Goal: Information Seeking & Learning: Learn about a topic

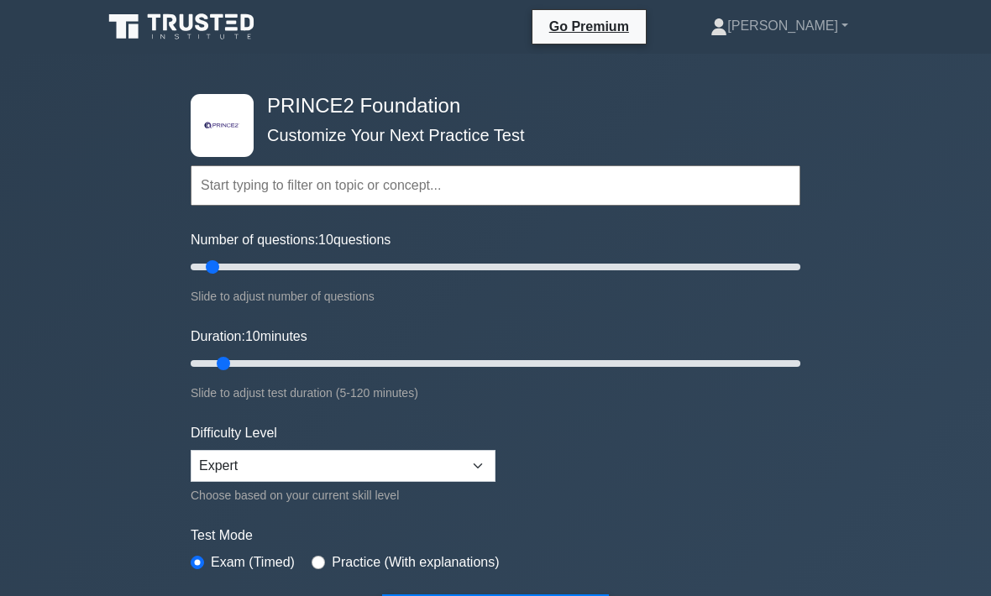
click at [321, 184] on input "text" at bounding box center [496, 186] width 610 height 40
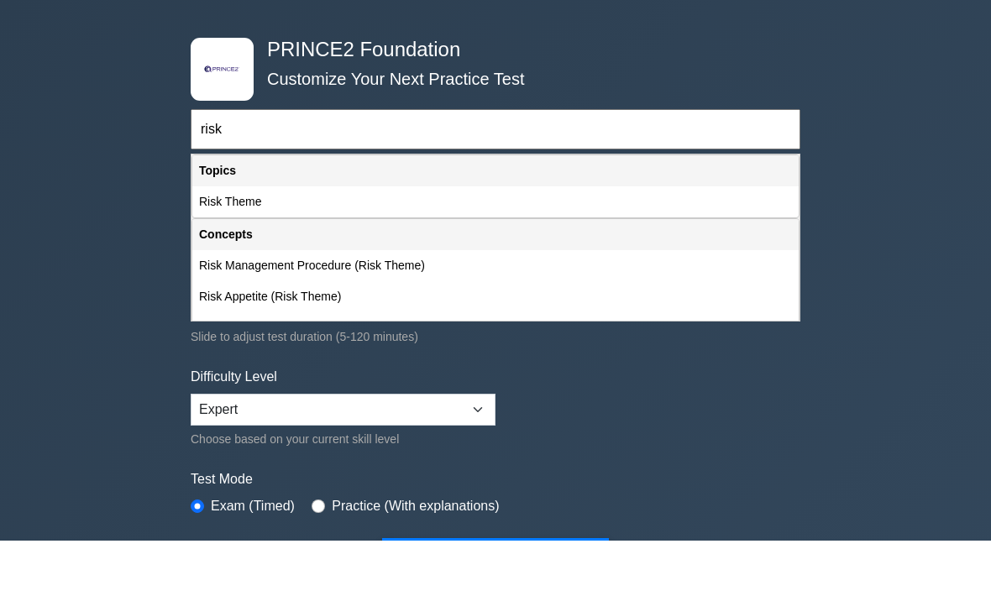
click at [278, 243] on div "Risk Theme" at bounding box center [495, 258] width 607 height 31
type input "Risk Theme"
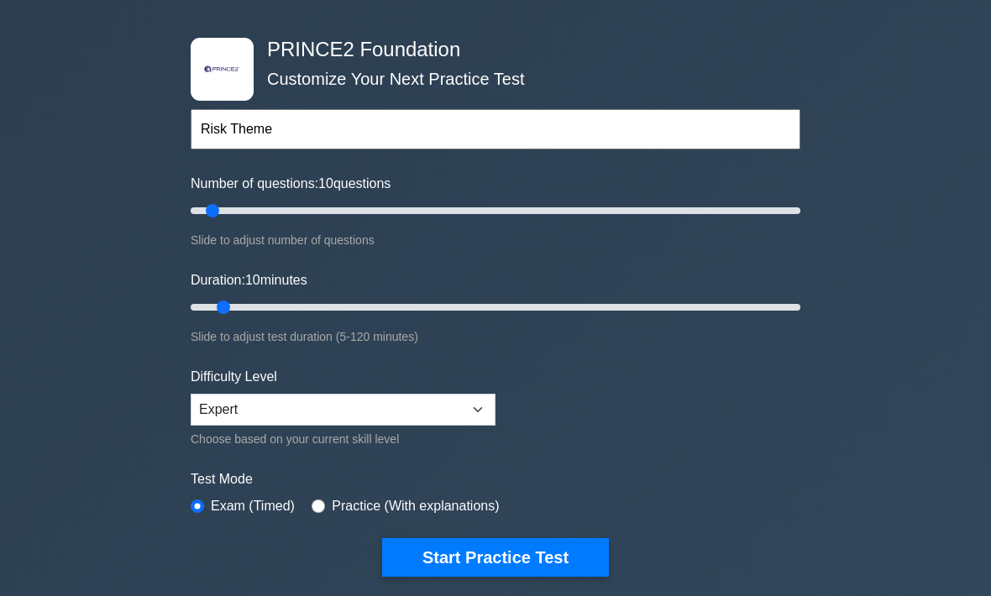
scroll to position [56, 0]
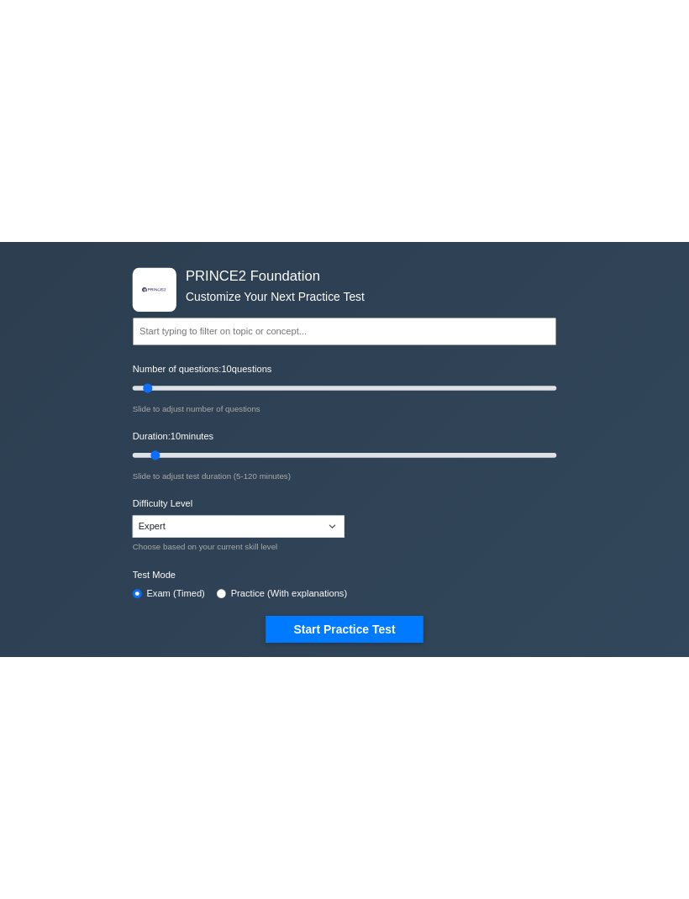
scroll to position [0, 0]
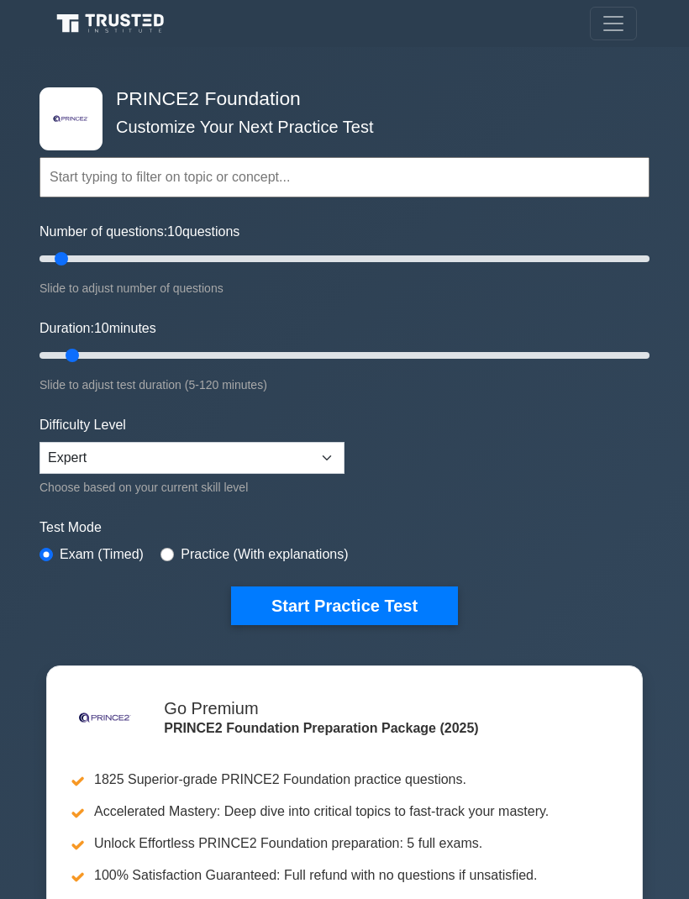
click at [360, 596] on button "Start Practice Test" at bounding box center [344, 605] width 227 height 39
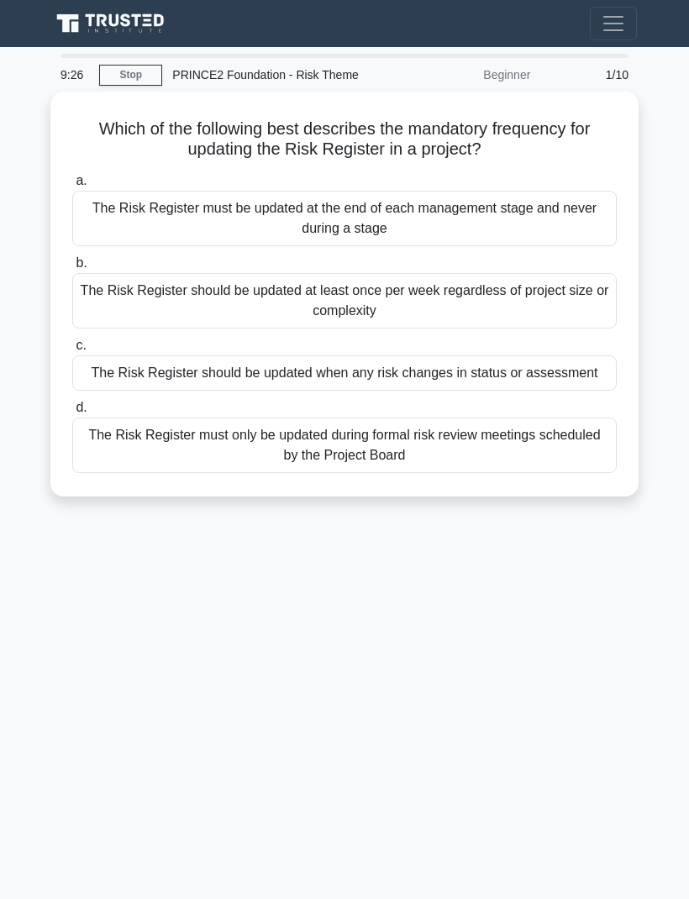
click at [399, 373] on div "The Risk Register should be updated when any risk changes in status or assessme…" at bounding box center [344, 372] width 544 height 35
click at [72, 351] on input "c. The Risk Register should be updated when any risk changes in status or asses…" at bounding box center [72, 345] width 0 height 11
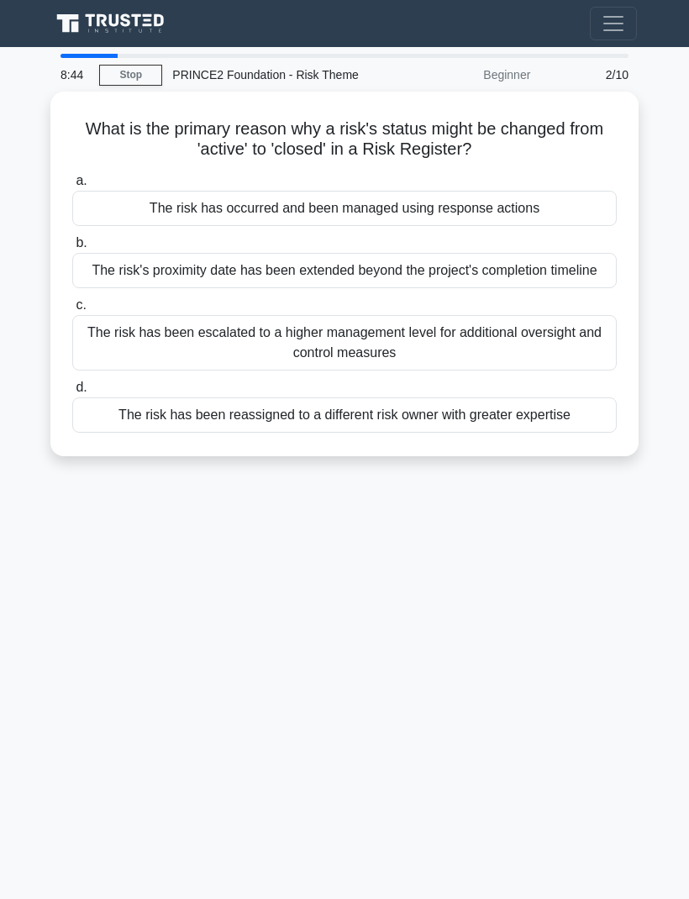
click at [449, 204] on div "The risk has occurred and been managed using response actions" at bounding box center [344, 208] width 544 height 35
click at [72, 187] on input "a. The risk has occurred and been managed using response actions" at bounding box center [72, 181] width 0 height 11
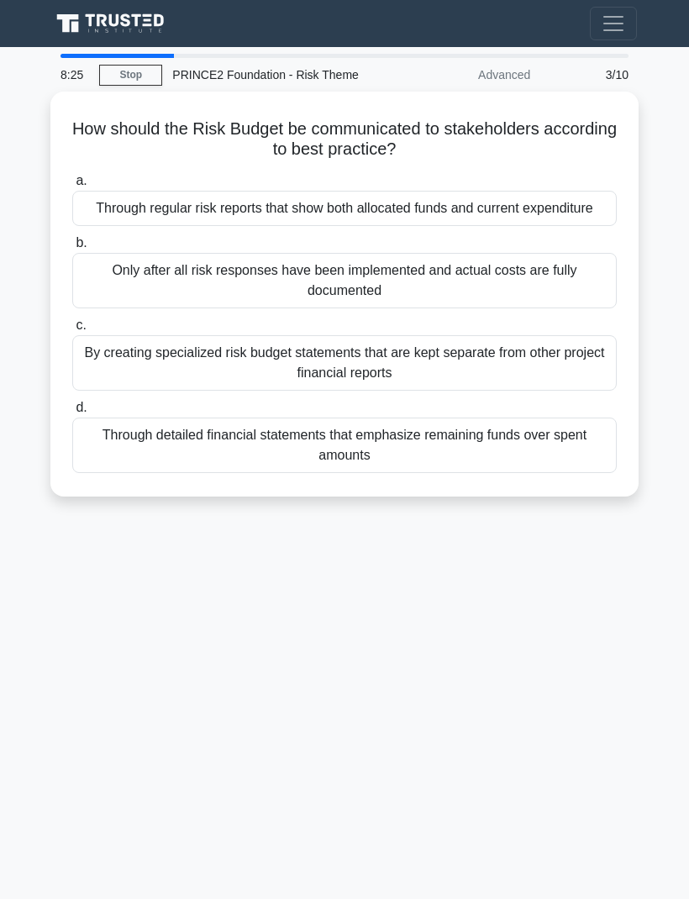
click at [426, 206] on div "Through regular risk reports that show both allocated funds and current expendi…" at bounding box center [344, 208] width 544 height 35
click at [72, 187] on input "a. Through regular risk reports that show both allocated funds and current expe…" at bounding box center [72, 181] width 0 height 11
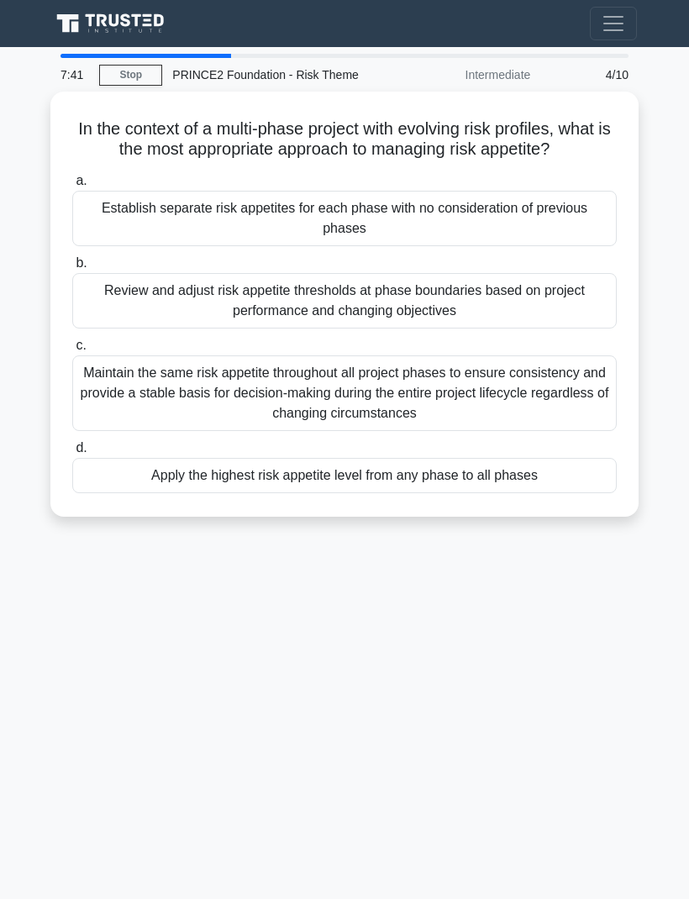
click at [193, 289] on div "Review and adjust risk appetite thresholds at phase boundaries based on project…" at bounding box center [344, 300] width 544 height 55
click at [72, 269] on input "b. Review and adjust risk appetite thresholds at phase boundaries based on proj…" at bounding box center [72, 263] width 0 height 11
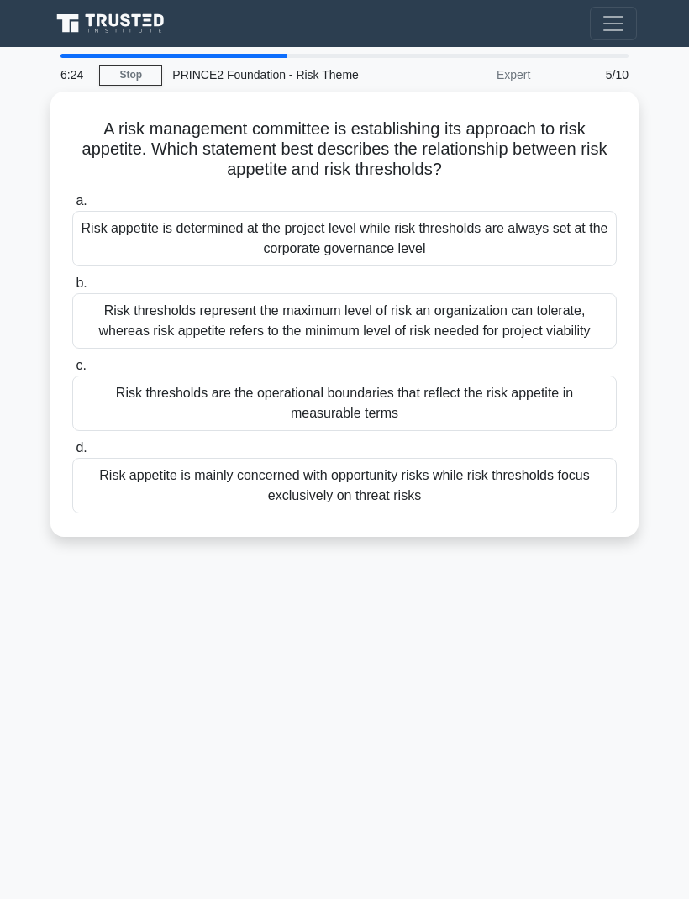
click at [268, 299] on div "Risk thresholds represent the maximum level of risk an organization can tolerat…" at bounding box center [344, 320] width 544 height 55
click at [72, 289] on input "b. Risk thresholds represent the maximum level of risk an organization can tole…" at bounding box center [72, 283] width 0 height 11
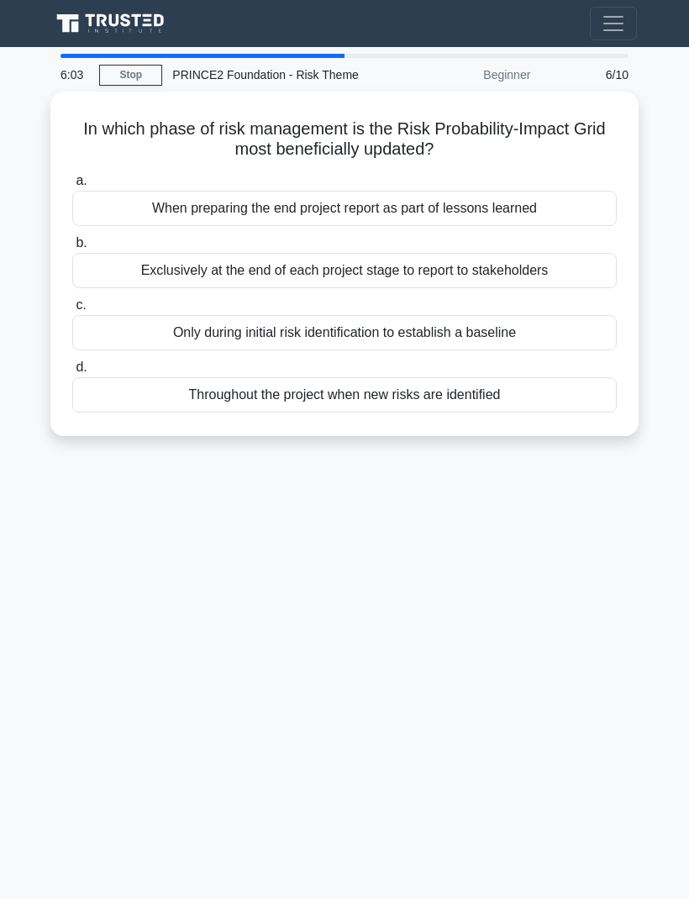
click at [187, 381] on div "Throughout the project when new risks are identified" at bounding box center [344, 394] width 544 height 35
click at [72, 373] on input "d. Throughout the project when new risks are identified" at bounding box center [72, 367] width 0 height 11
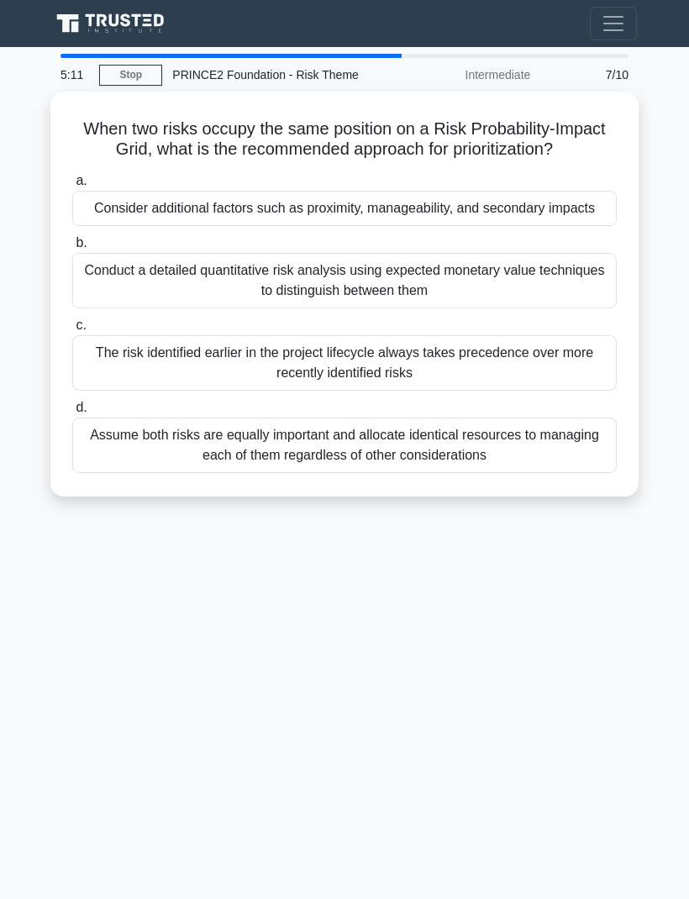
click at [332, 225] on div "Consider additional factors such as proximity, manageability, and secondary imp…" at bounding box center [344, 208] width 544 height 35
click at [72, 187] on input "a. Consider additional factors such as proximity, manageability, and secondary …" at bounding box center [72, 181] width 0 height 11
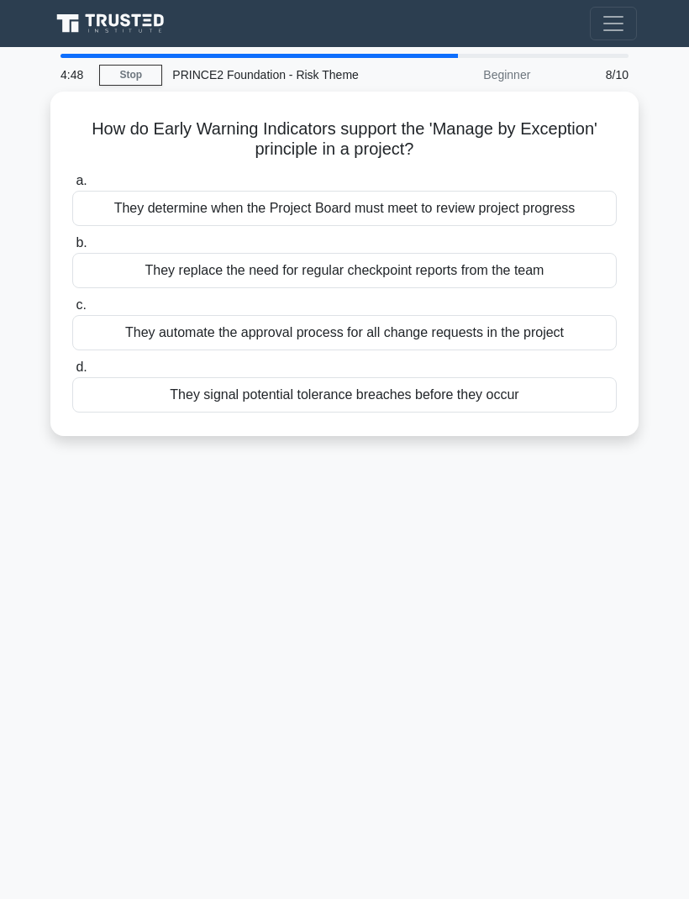
click at [175, 412] on div "They signal potential tolerance breaches before they occur" at bounding box center [344, 394] width 544 height 35
click at [72, 373] on input "d. They signal potential tolerance breaches before they occur" at bounding box center [72, 367] width 0 height 11
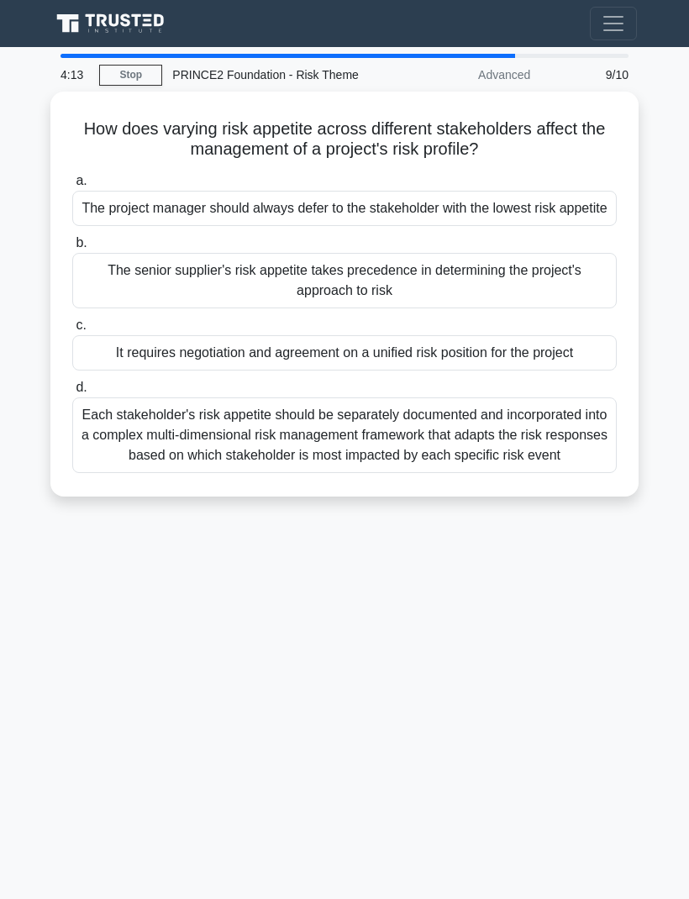
click at [264, 473] on div "Each stakeholder's risk appetite should be separately documented and incorporat…" at bounding box center [344, 435] width 544 height 76
click at [72, 393] on input "d. Each stakeholder's risk appetite should be separately documented and incorpo…" at bounding box center [72, 387] width 0 height 11
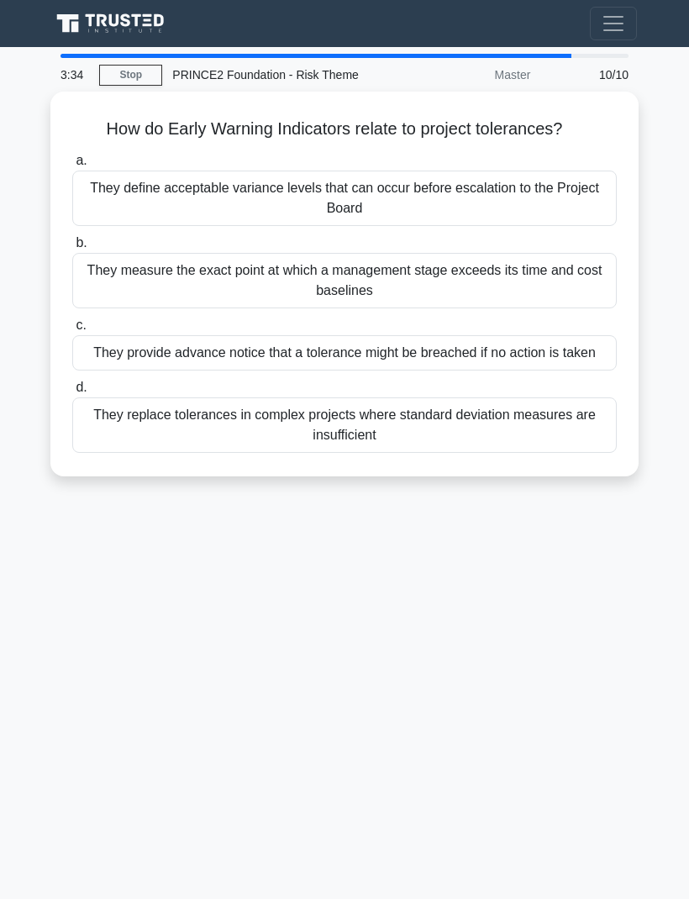
click at [286, 345] on div "They provide advance notice that a tolerance might be breached if no action is …" at bounding box center [344, 352] width 544 height 35
click at [72, 331] on input "c. They provide advance notice that a tolerance might be breached if no action …" at bounding box center [72, 325] width 0 height 11
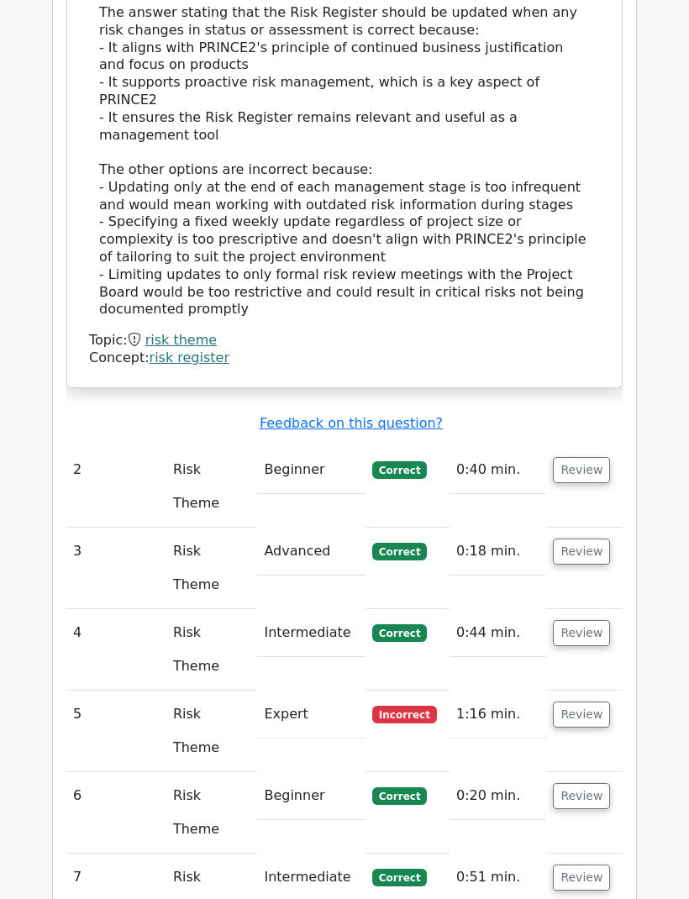
scroll to position [1990, 0]
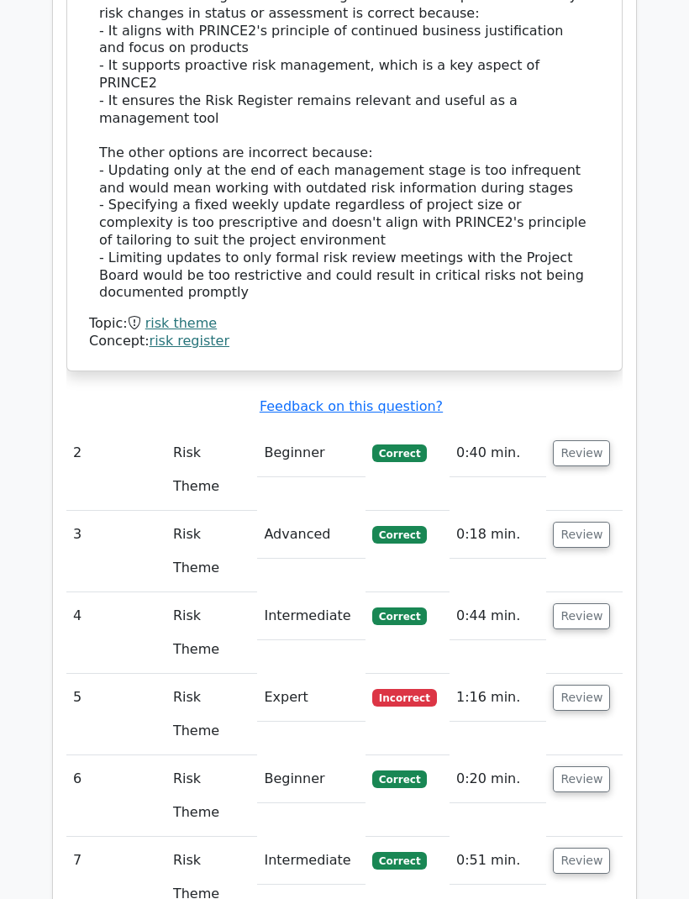
scroll to position [1988, 0]
click at [579, 686] on button "Review" at bounding box center [581, 699] width 57 height 26
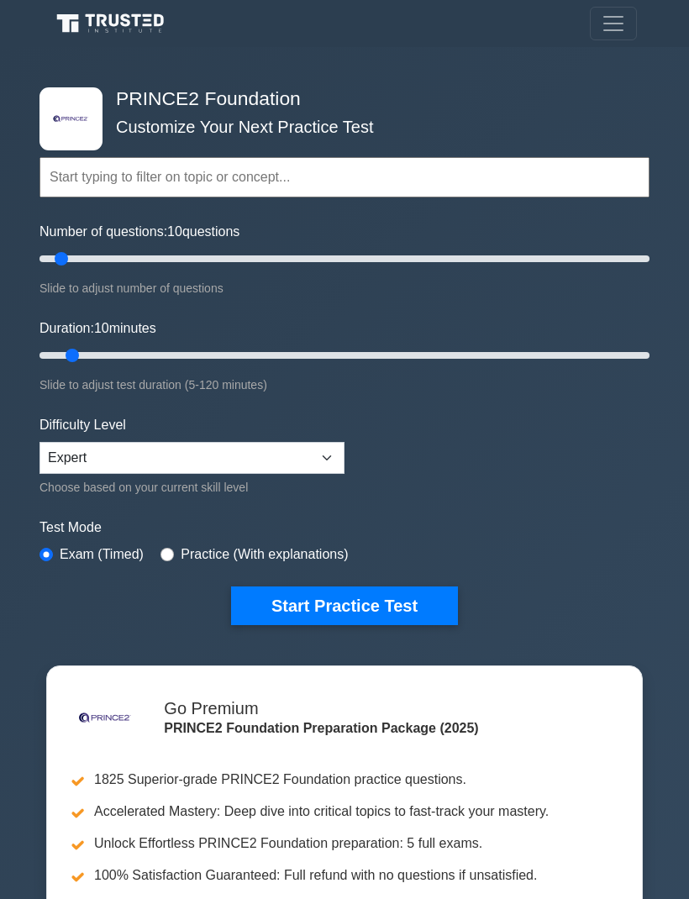
click at [108, 173] on input "text" at bounding box center [344, 177] width 610 height 40
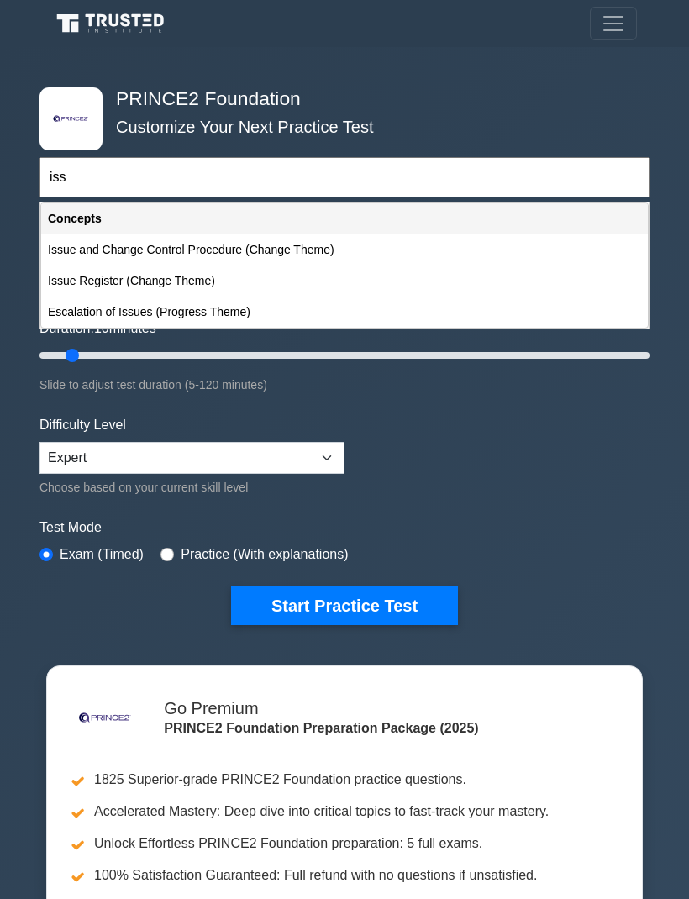
click at [233, 238] on div "Issue and Change Control Procedure (Change Theme)" at bounding box center [344, 249] width 607 height 31
type input "Issue and Change Control Procedure (Change Theme)"
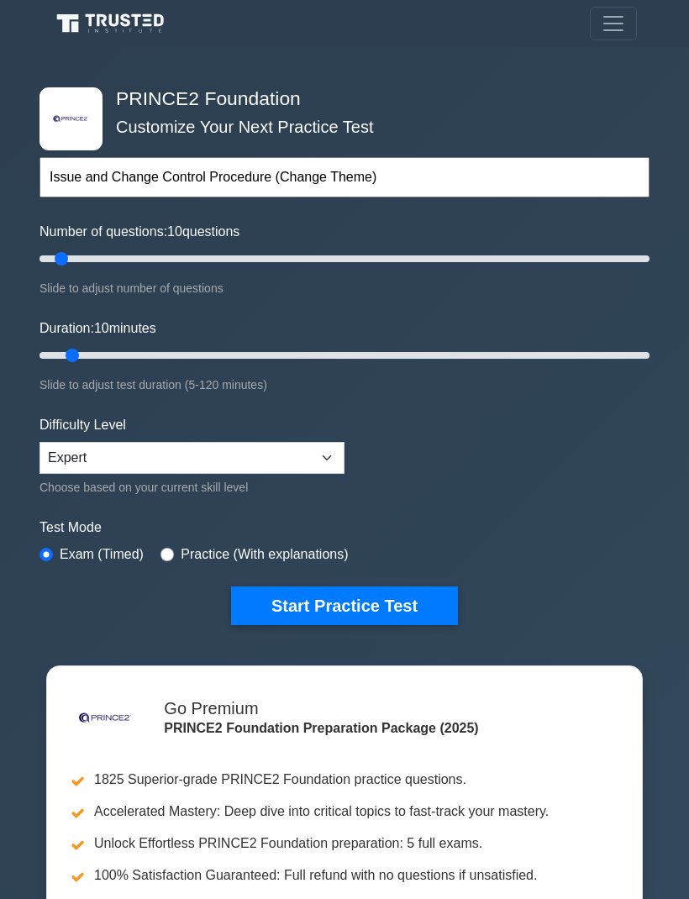
click at [375, 607] on button "Start Practice Test" at bounding box center [344, 605] width 227 height 39
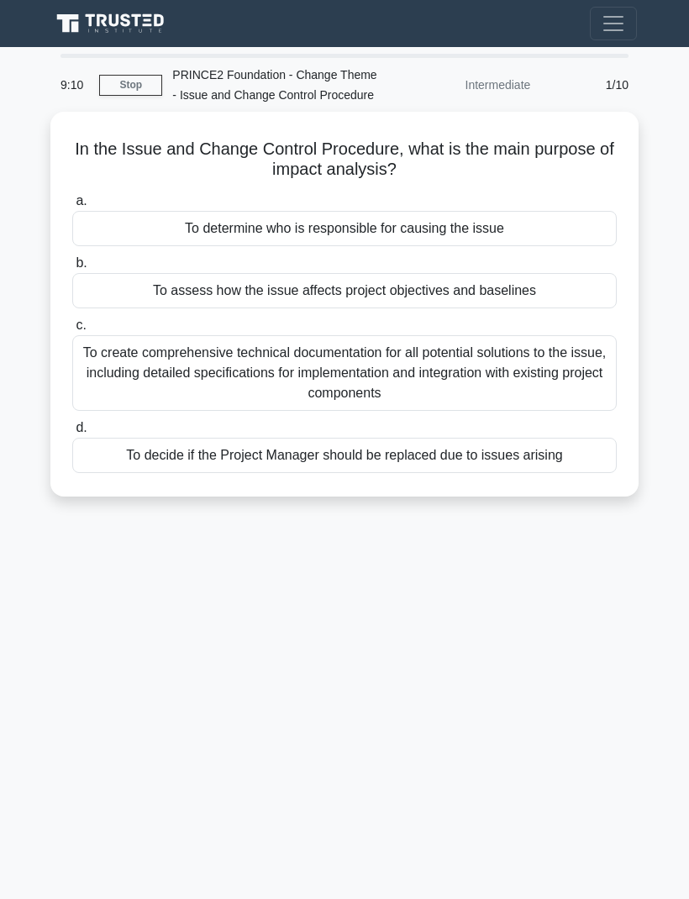
click at [394, 308] on div "To assess how the issue affects project objectives and baselines" at bounding box center [344, 290] width 544 height 35
click at [72, 269] on input "b. To assess how the issue affects project objectives and baselines" at bounding box center [72, 263] width 0 height 11
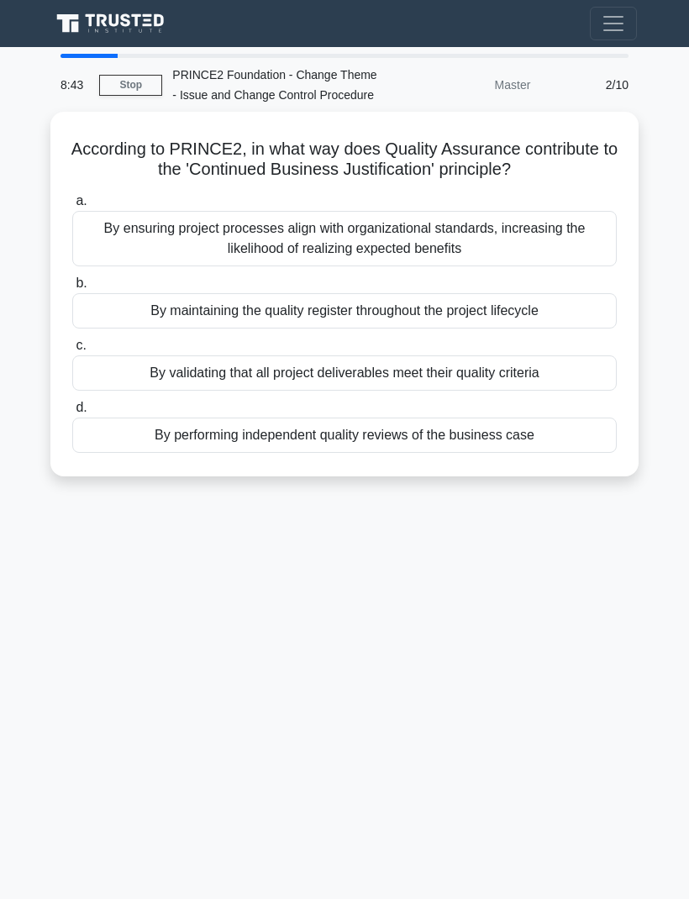
click at [419, 388] on div "By validating that all project deliverables meet their quality criteria" at bounding box center [344, 372] width 544 height 35
click at [72, 351] on input "c. By validating that all project deliverables meet their quality criteria" at bounding box center [72, 345] width 0 height 11
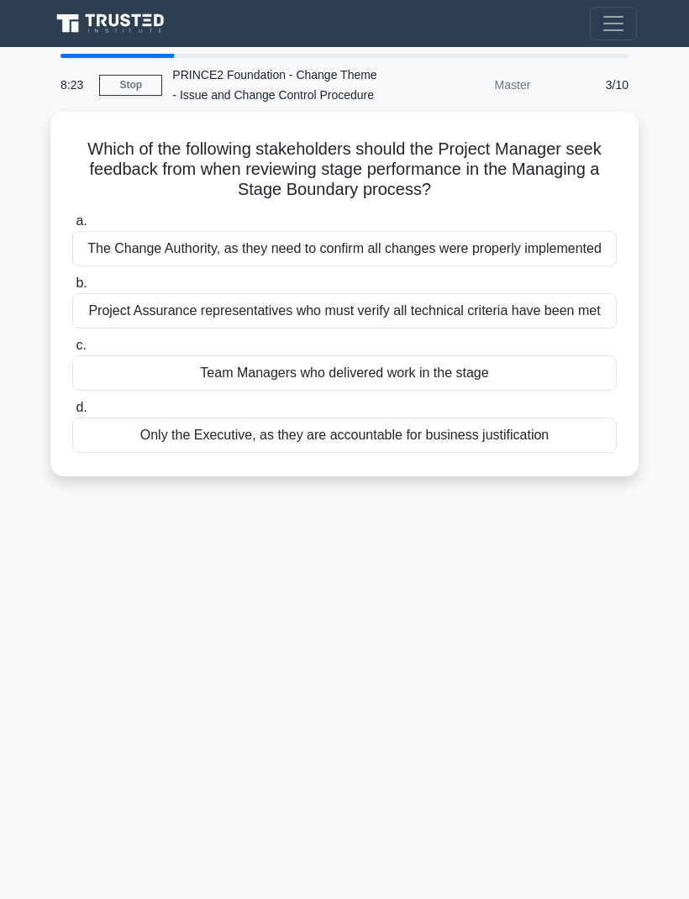
click at [465, 391] on div "Team Managers who delivered work in the stage" at bounding box center [344, 372] width 544 height 35
click at [72, 351] on input "c. Team Managers who delivered work in the stage" at bounding box center [72, 345] width 0 height 11
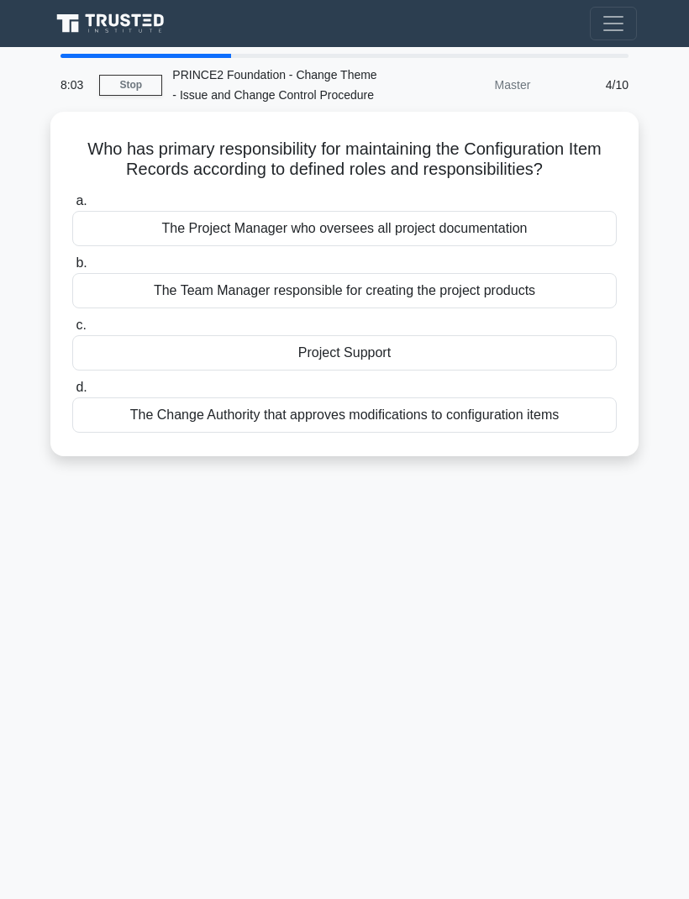
click at [459, 246] on div "The Project Manager who oversees all project documentation" at bounding box center [344, 228] width 544 height 35
click at [72, 207] on input "a. The Project Manager who oversees all project documentation" at bounding box center [72, 201] width 0 height 11
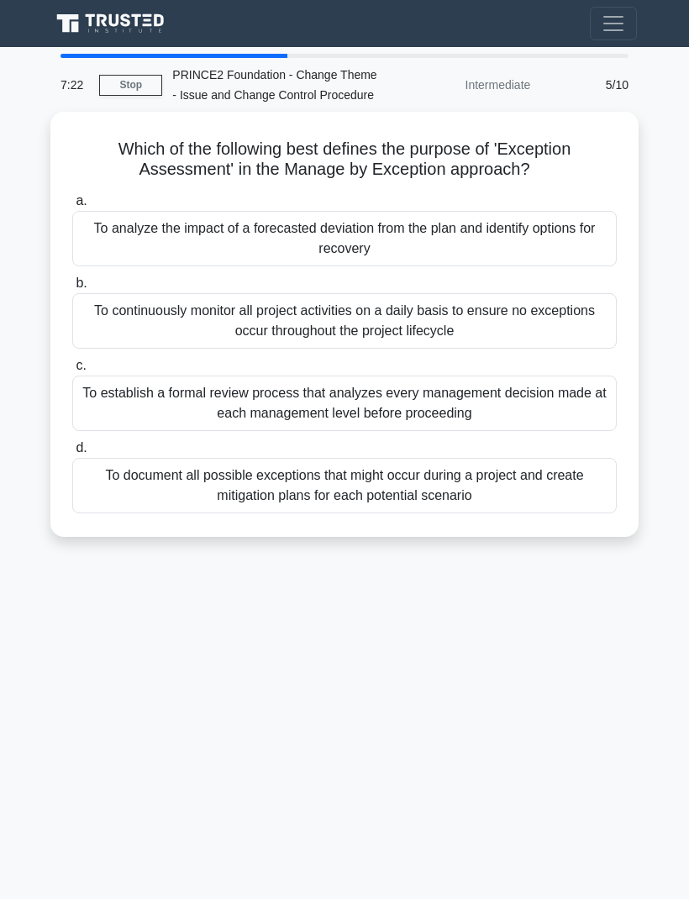
click at [420, 257] on div "To analyze the impact of a forecasted deviation from the plan and identify opti…" at bounding box center [344, 238] width 544 height 55
click at [72, 207] on input "a. To analyze the impact of a forecasted deviation from the plan and identify o…" at bounding box center [72, 201] width 0 height 11
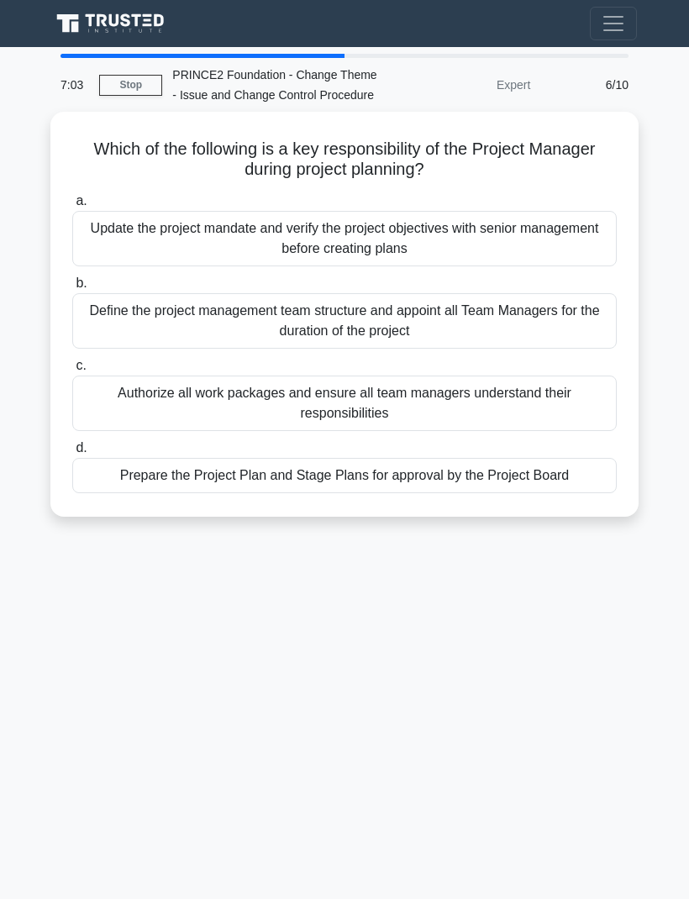
click at [168, 423] on div "Authorize all work packages and ensure all team managers understand their respo…" at bounding box center [344, 403] width 544 height 55
click at [72, 371] on input "c. Authorize all work packages and ensure all team managers understand their re…" at bounding box center [72, 365] width 0 height 11
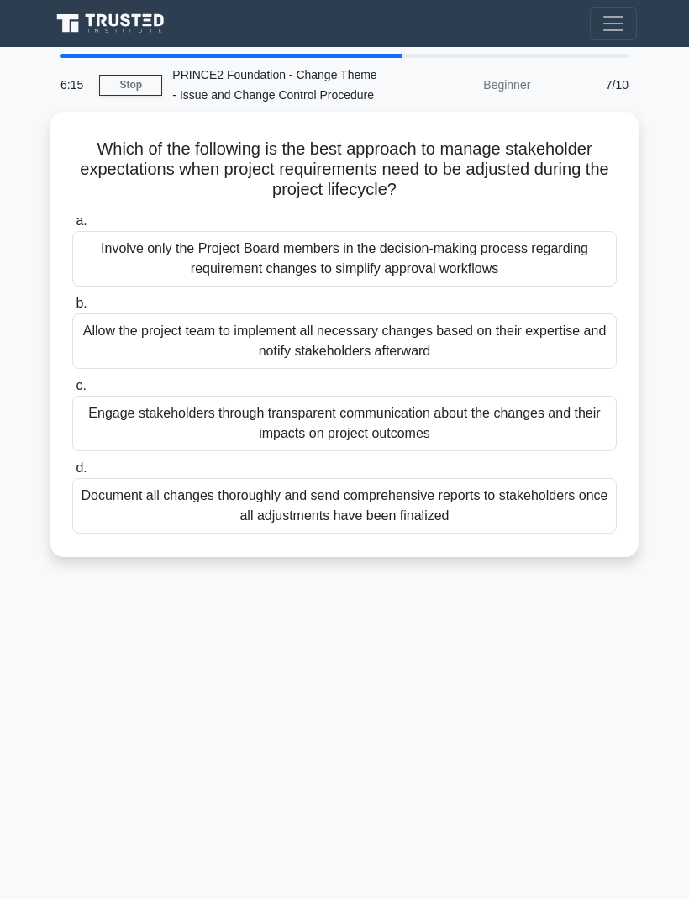
click at [505, 434] on div "Engage stakeholders through transparent communication about the changes and the…" at bounding box center [344, 423] width 544 height 55
click at [72, 392] on input "c. Engage stakeholders through transparent communication about the changes and …" at bounding box center [72, 386] width 0 height 11
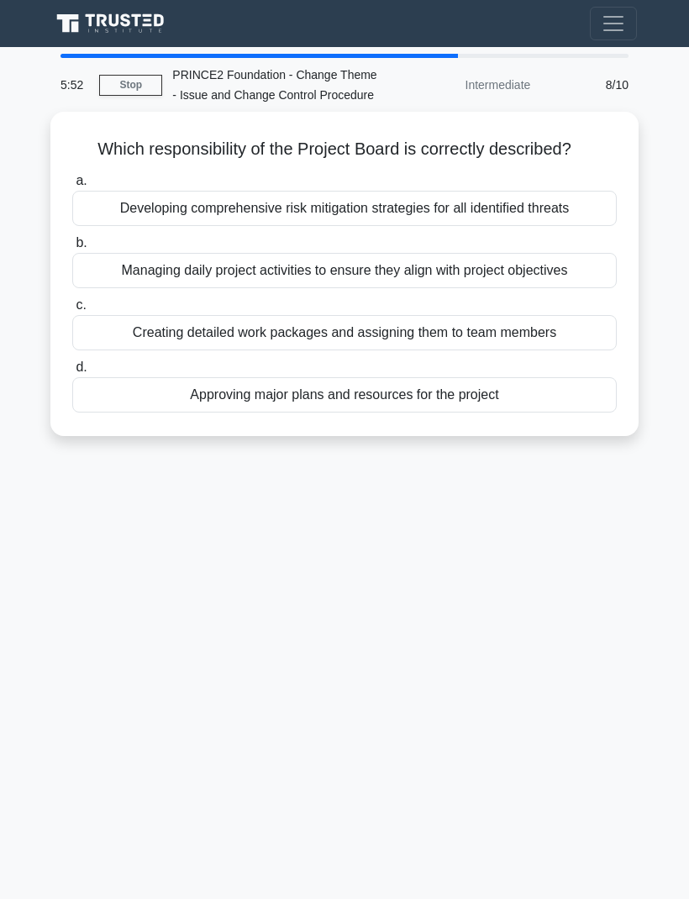
click at [509, 413] on div "Approving major plans and resources for the project" at bounding box center [344, 394] width 544 height 35
click at [72, 373] on input "d. Approving major plans and resources for the project" at bounding box center [72, 367] width 0 height 11
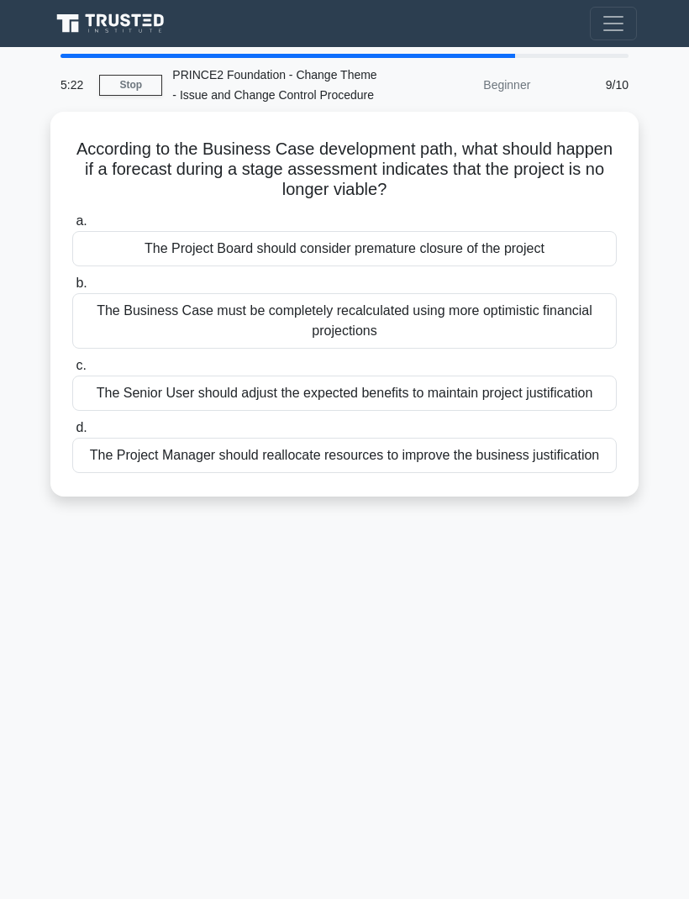
click at [497, 266] on div "The Project Board should consider premature closure of the project" at bounding box center [344, 248] width 544 height 35
click at [72, 227] on input "a. The Project Board should consider premature closure of the project" at bounding box center [72, 221] width 0 height 11
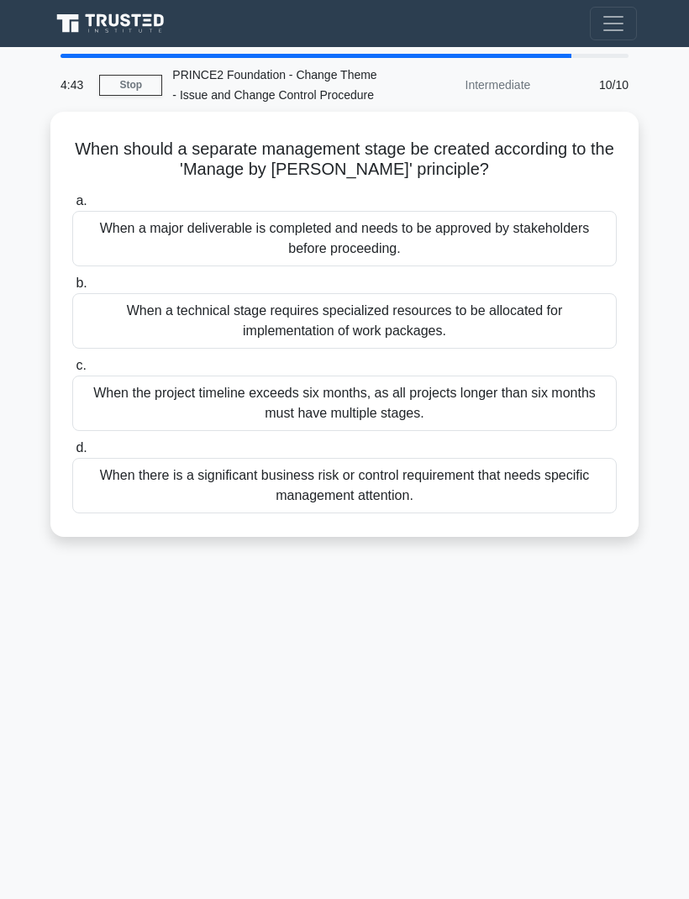
click at [282, 247] on div "When a major deliverable is completed and needs to be approved by stakeholders …" at bounding box center [344, 238] width 544 height 55
click at [72, 207] on input "a. When a major deliverable is completed and needs to be approved by stakeholde…" at bounding box center [72, 201] width 0 height 11
